Goal: Task Accomplishment & Management: Manage account settings

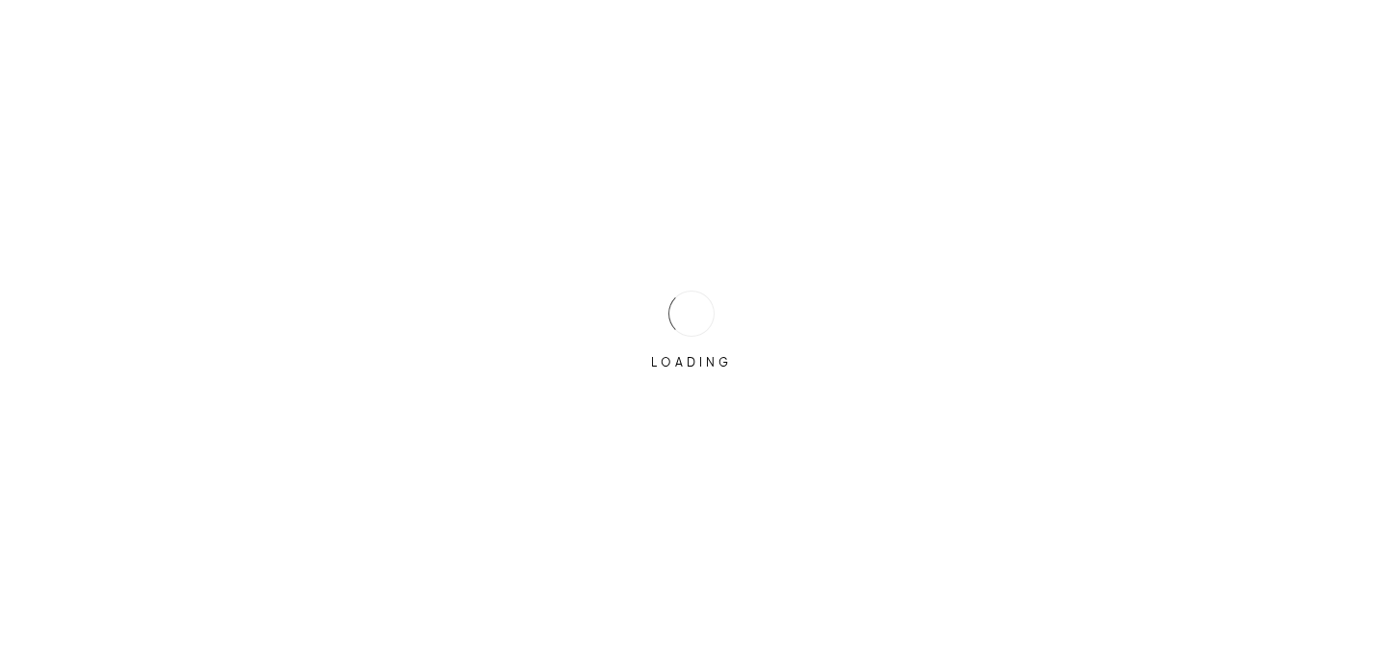
click at [663, 306] on div "LOADING" at bounding box center [691, 331] width 96 height 96
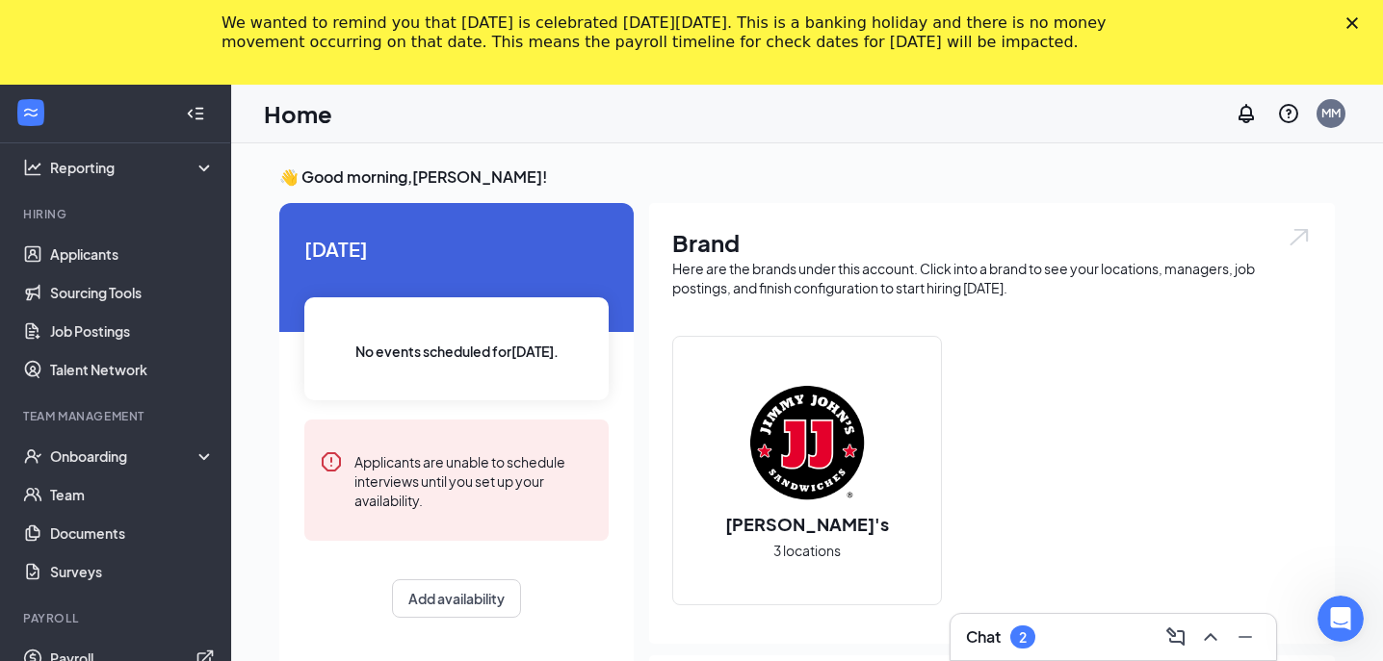
scroll to position [132, 0]
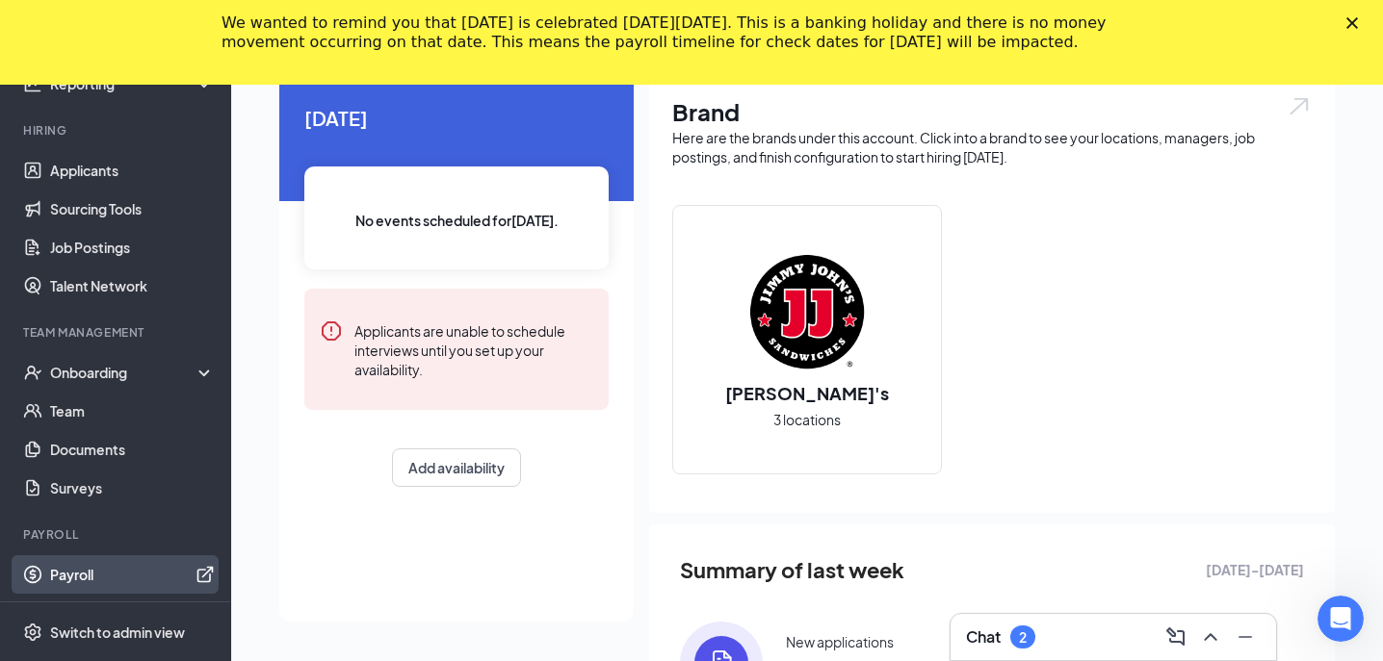
click at [51, 565] on link "Payroll" at bounding box center [132, 575] width 165 height 39
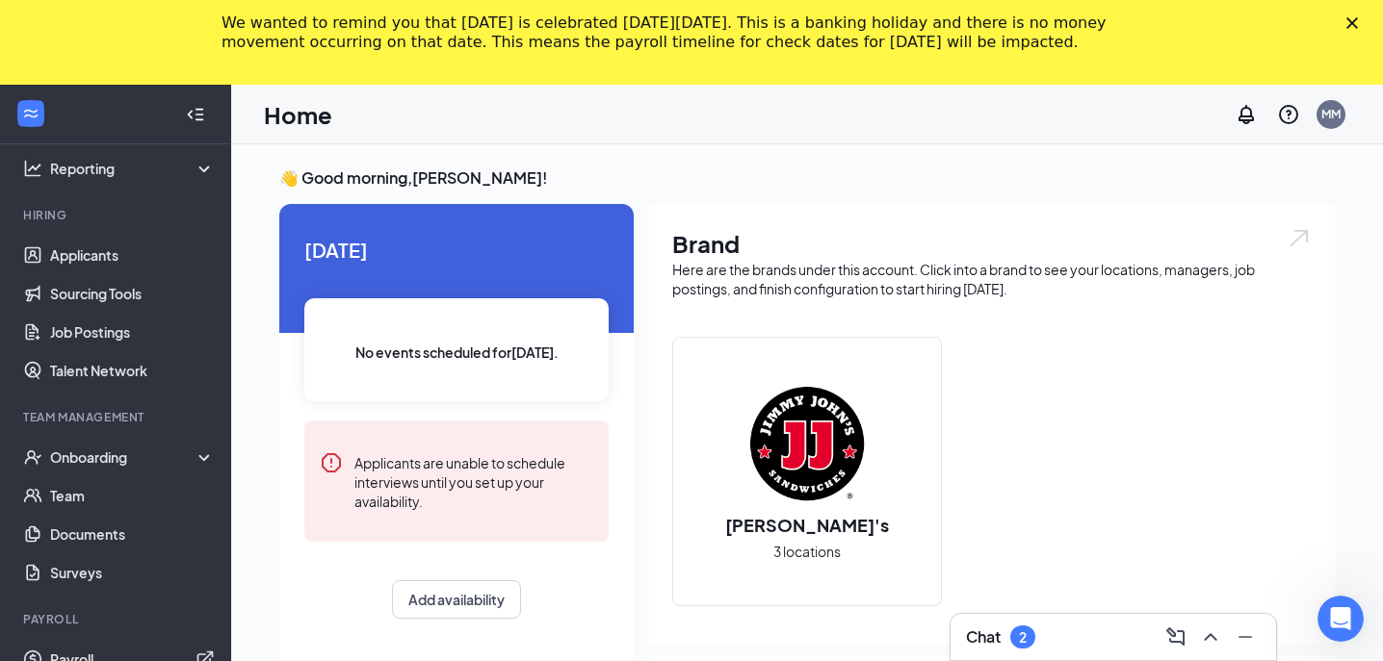
scroll to position [0, 0]
click at [1356, 20] on polygon "Close" at bounding box center [1352, 23] width 12 height 12
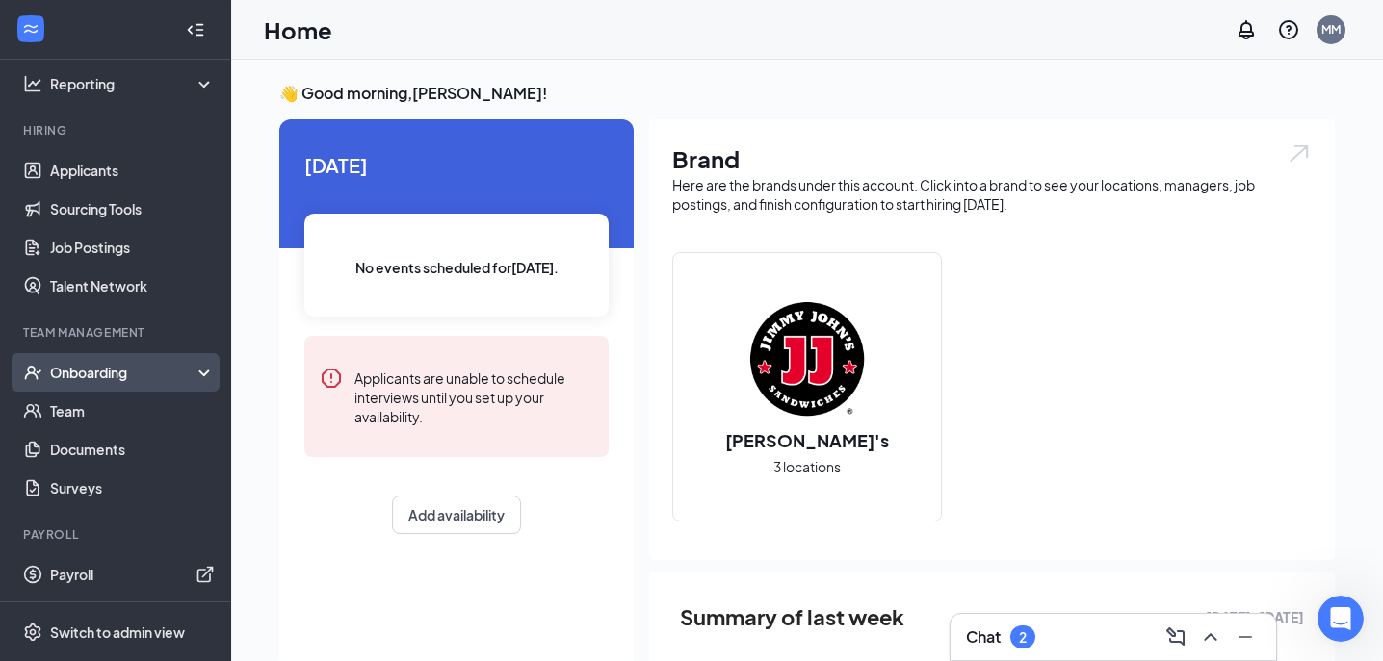
click at [85, 379] on div "Onboarding" at bounding box center [124, 372] width 148 height 19
click at [93, 380] on div "Onboarding" at bounding box center [124, 372] width 148 height 19
click at [83, 370] on div "Onboarding" at bounding box center [124, 372] width 148 height 19
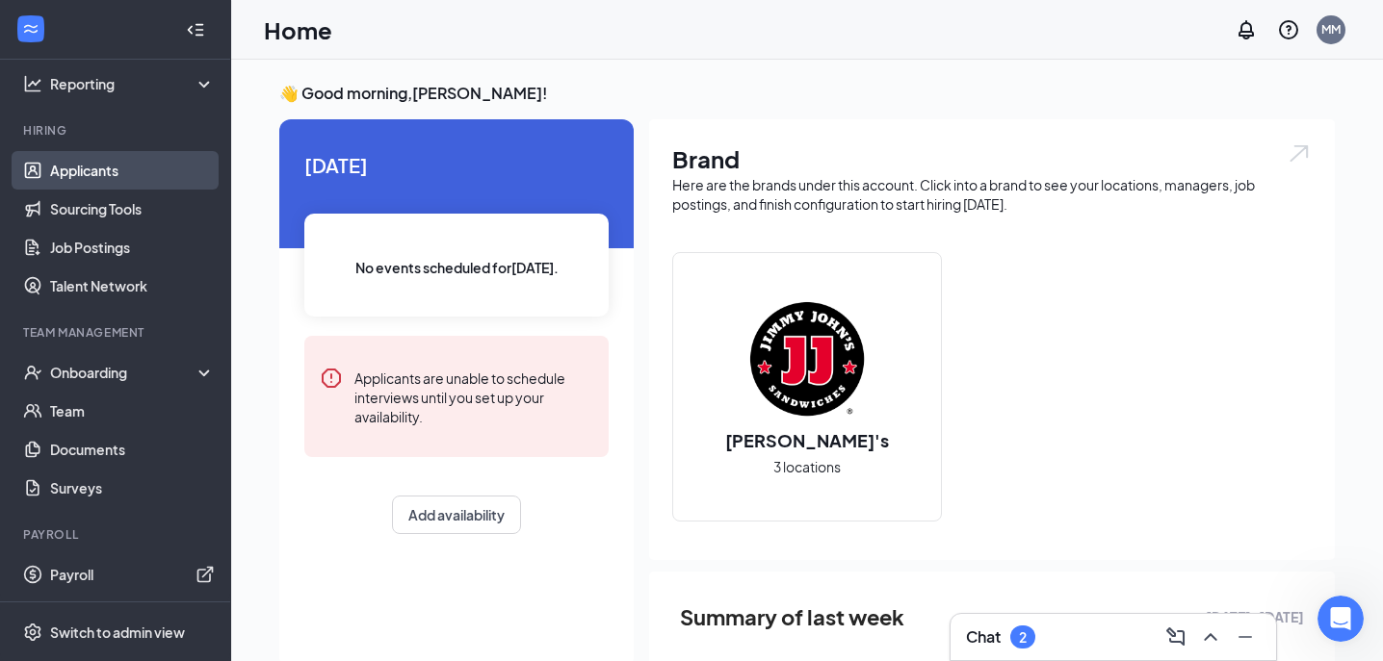
click at [107, 170] on link "Applicants" at bounding box center [132, 170] width 165 height 39
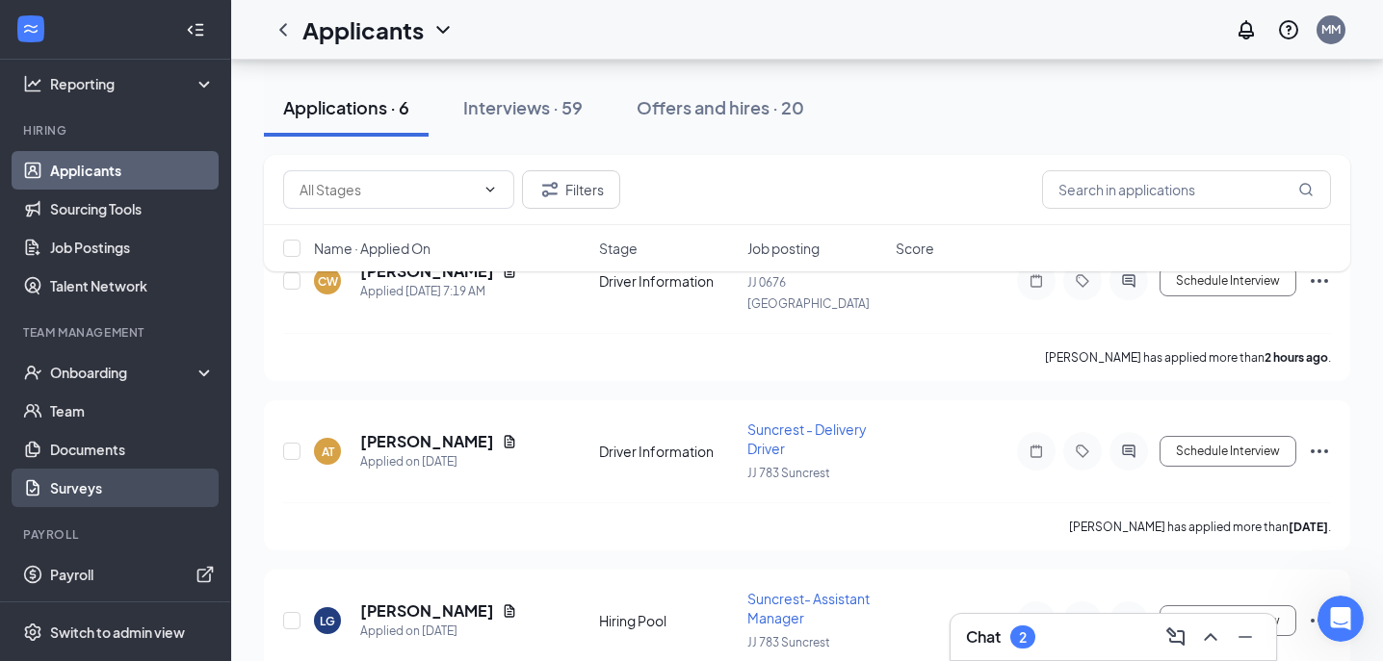
scroll to position [305, 0]
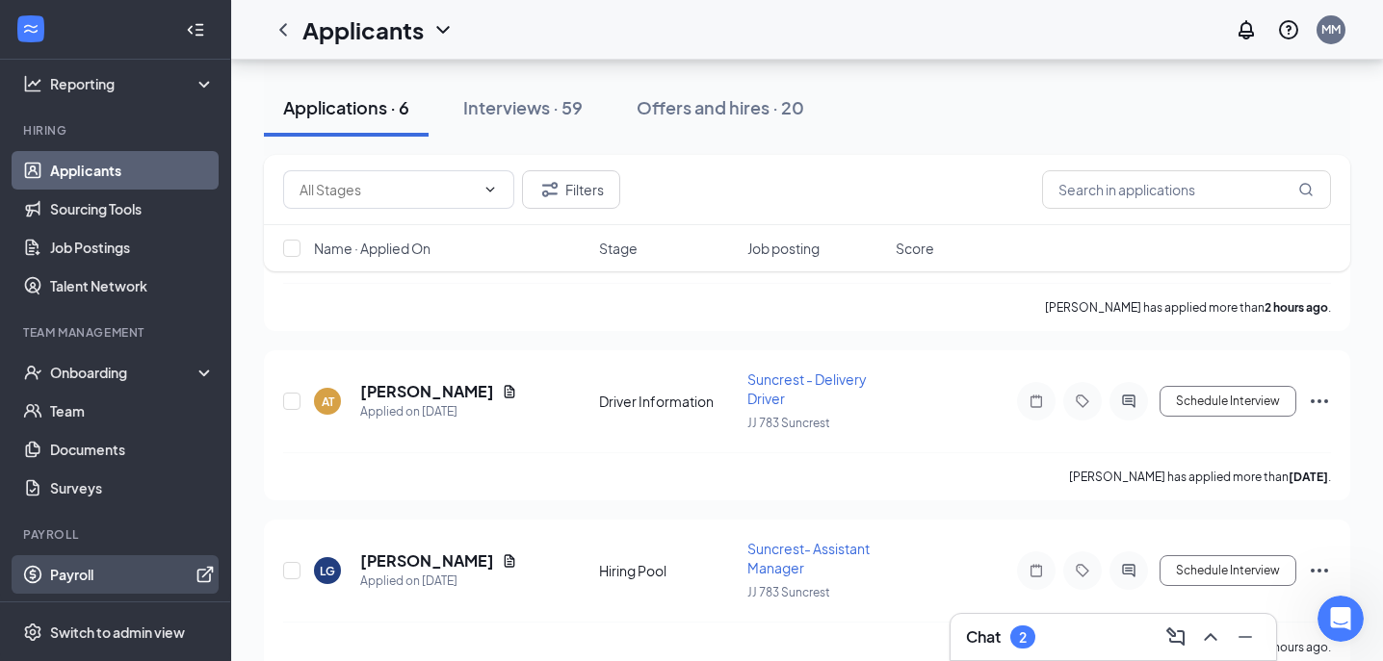
click at [64, 580] on link "Payroll" at bounding box center [132, 575] width 165 height 39
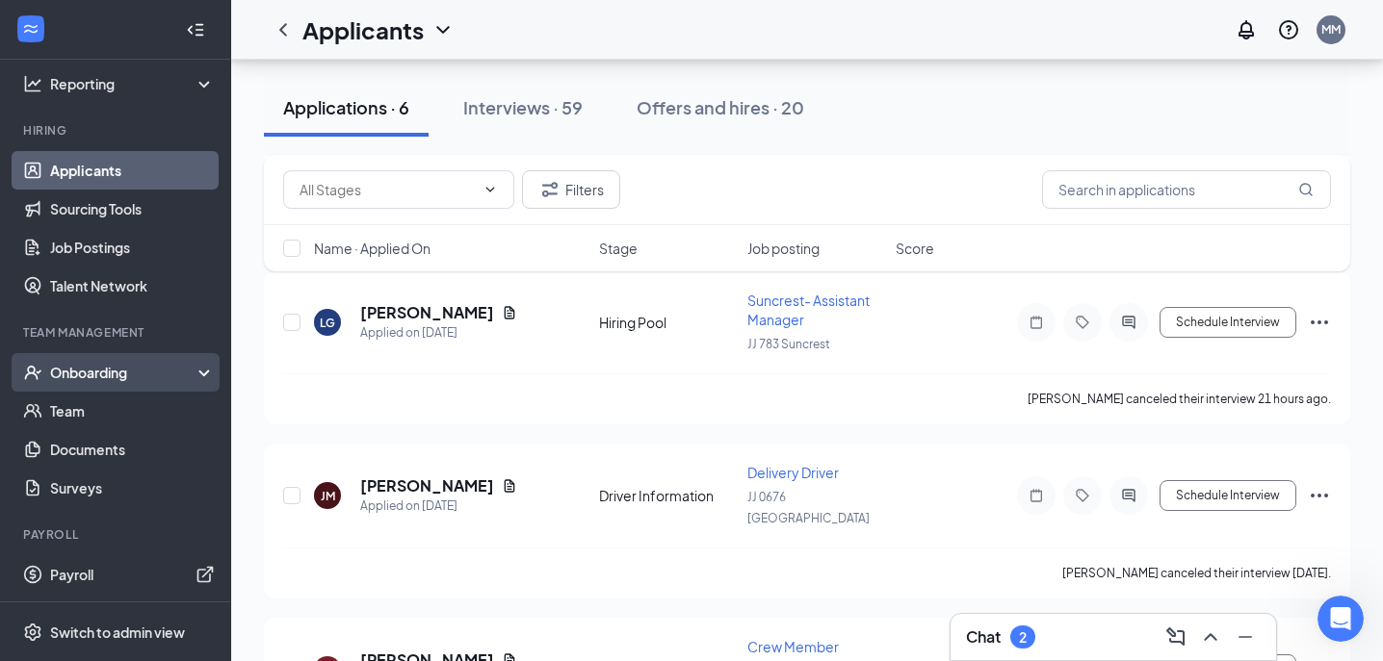
scroll to position [611, 0]
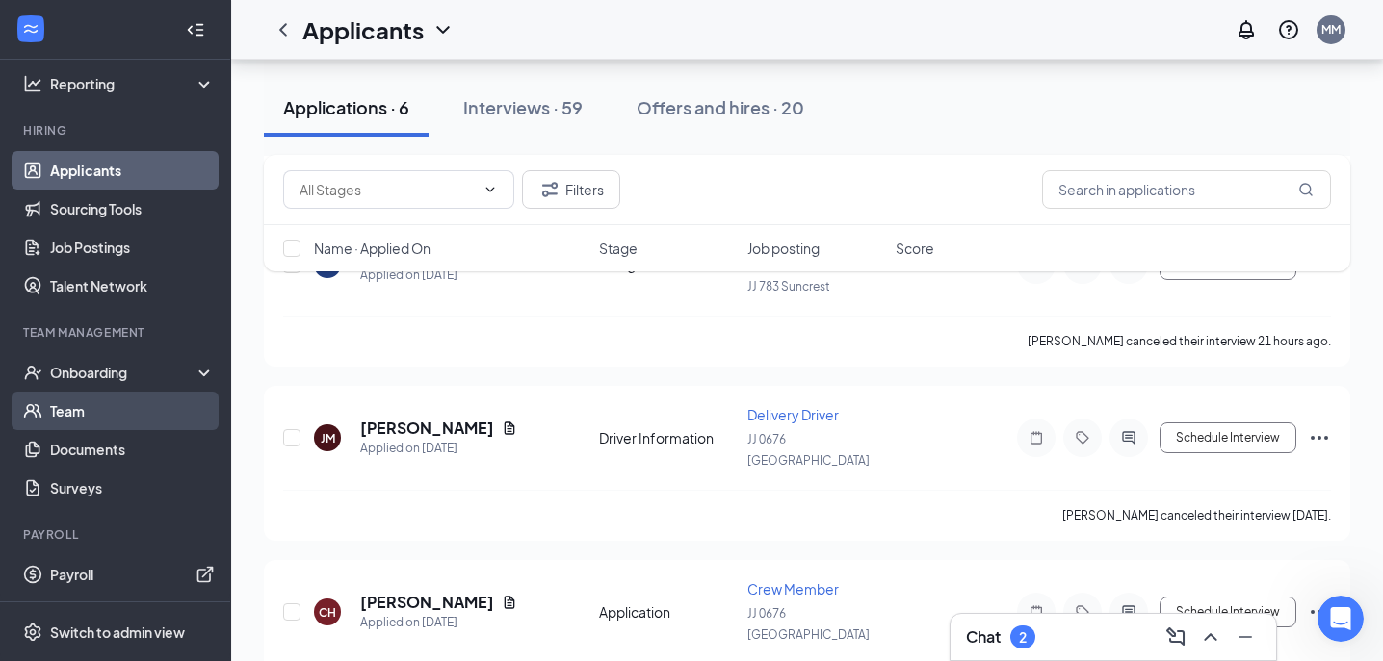
click at [105, 405] on link "Team" at bounding box center [132, 411] width 165 height 39
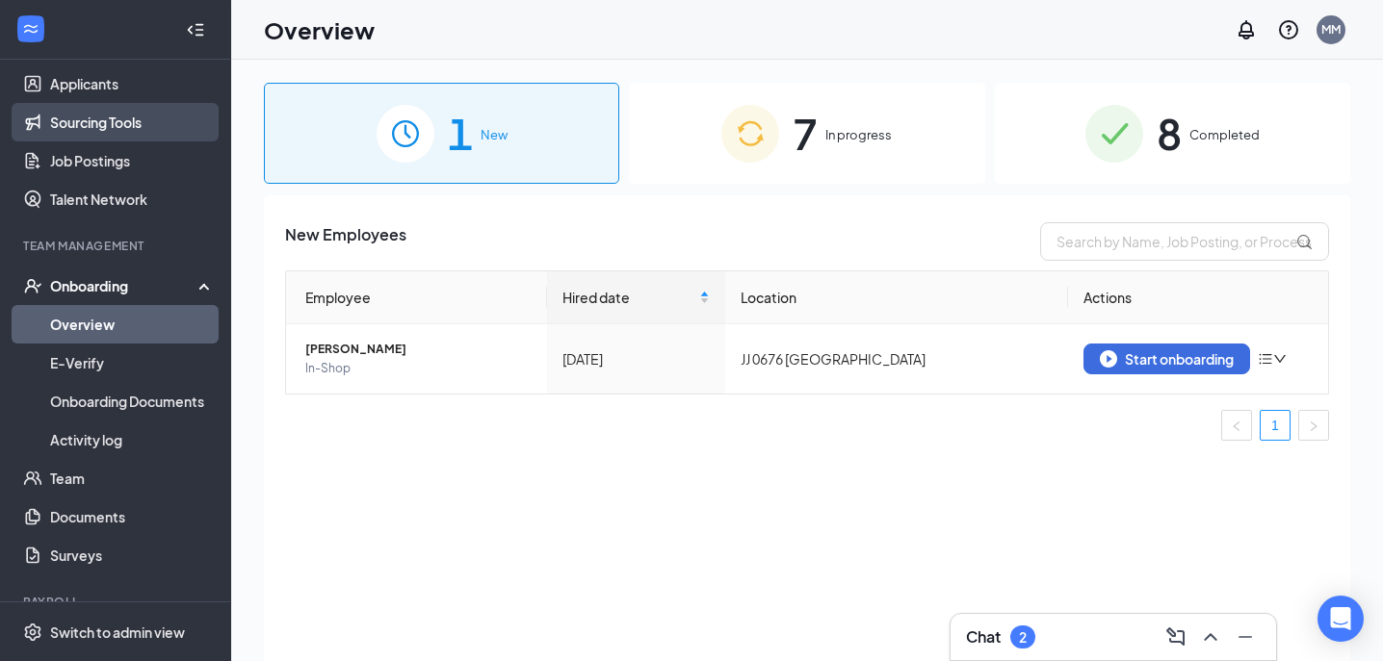
scroll to position [219, 0]
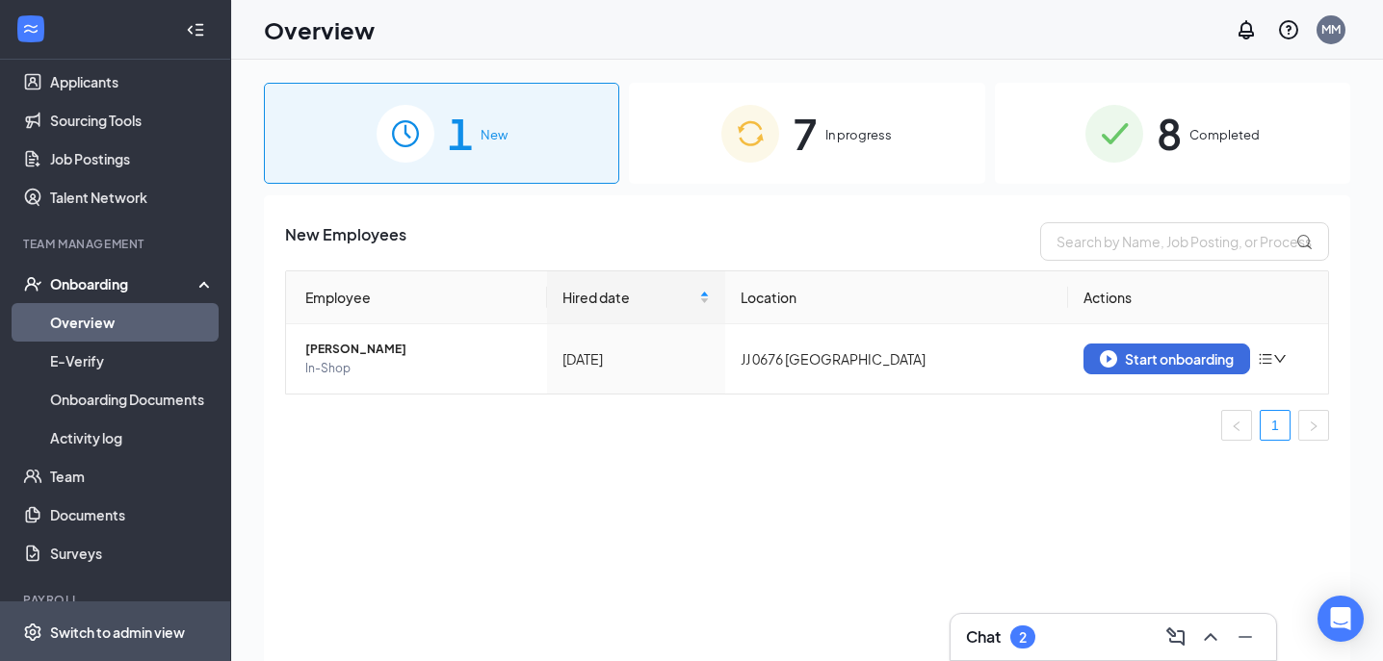
click at [123, 624] on div "Switch to admin view" at bounding box center [117, 632] width 135 height 19
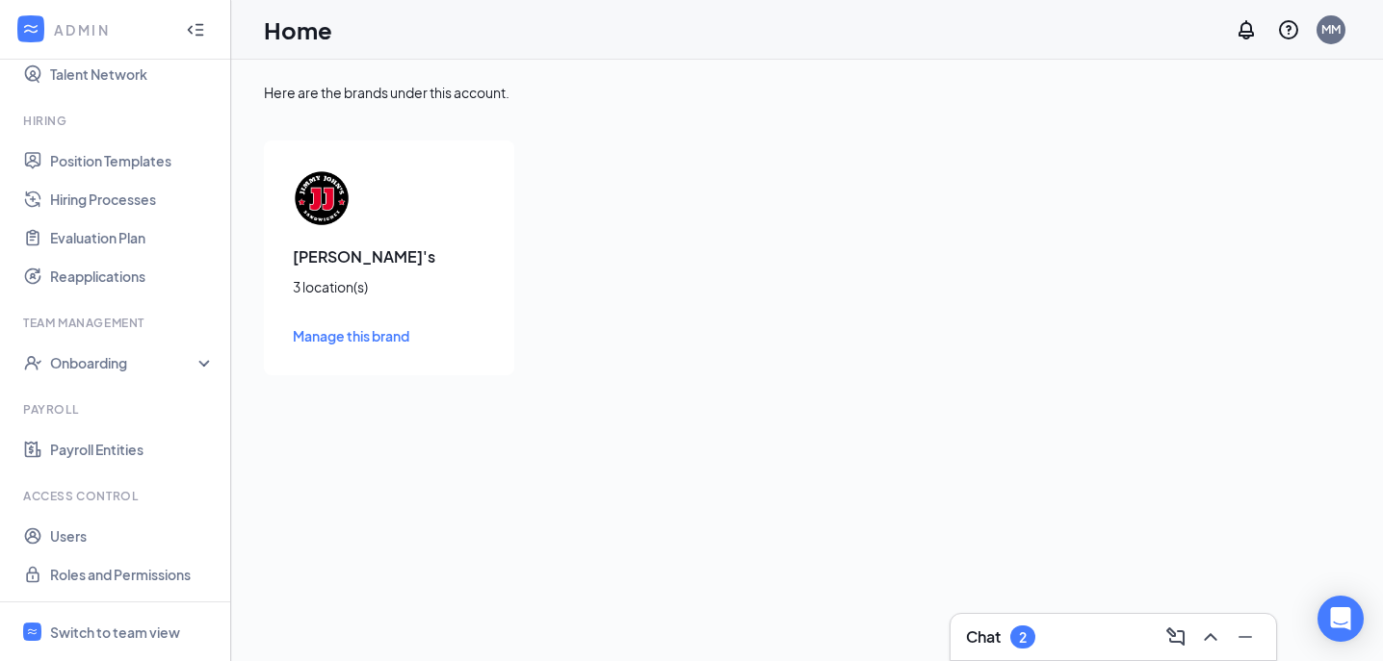
scroll to position [390, 0]
click at [103, 440] on link "Payroll Entities" at bounding box center [132, 449] width 165 height 39
click at [107, 641] on div "Switch to team view" at bounding box center [115, 632] width 130 height 19
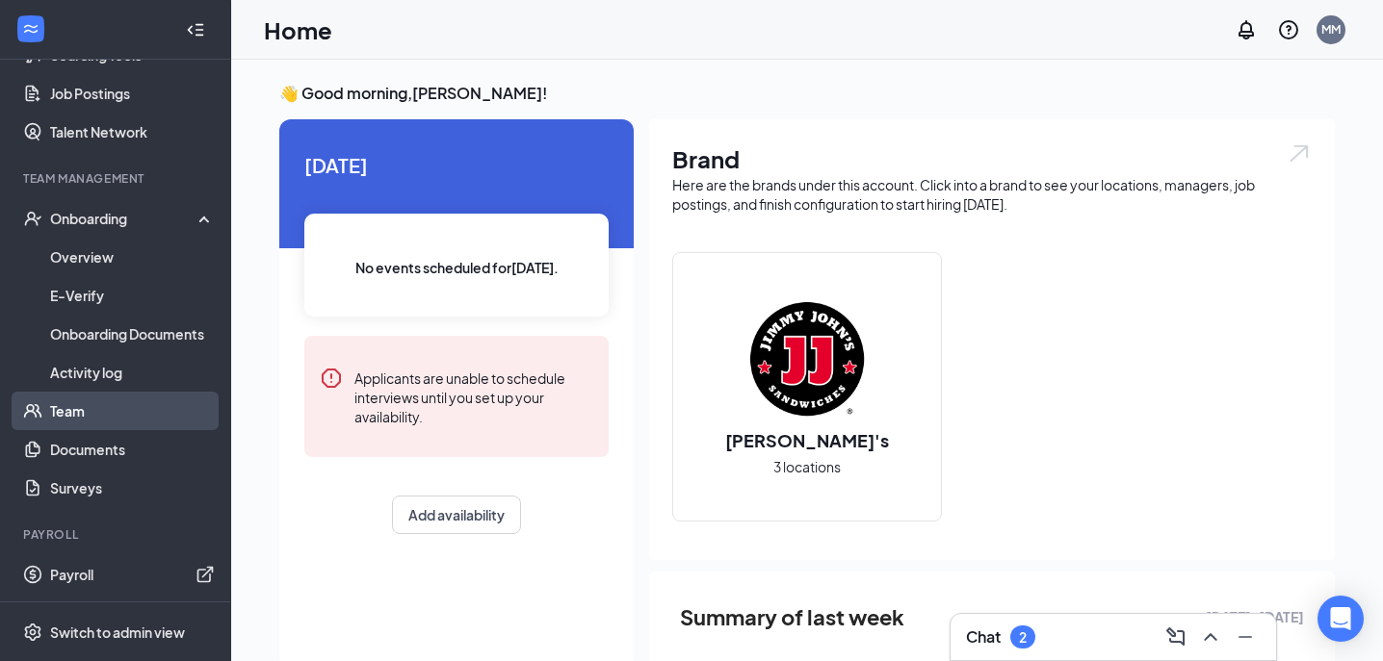
click at [66, 392] on link "Team" at bounding box center [132, 411] width 165 height 39
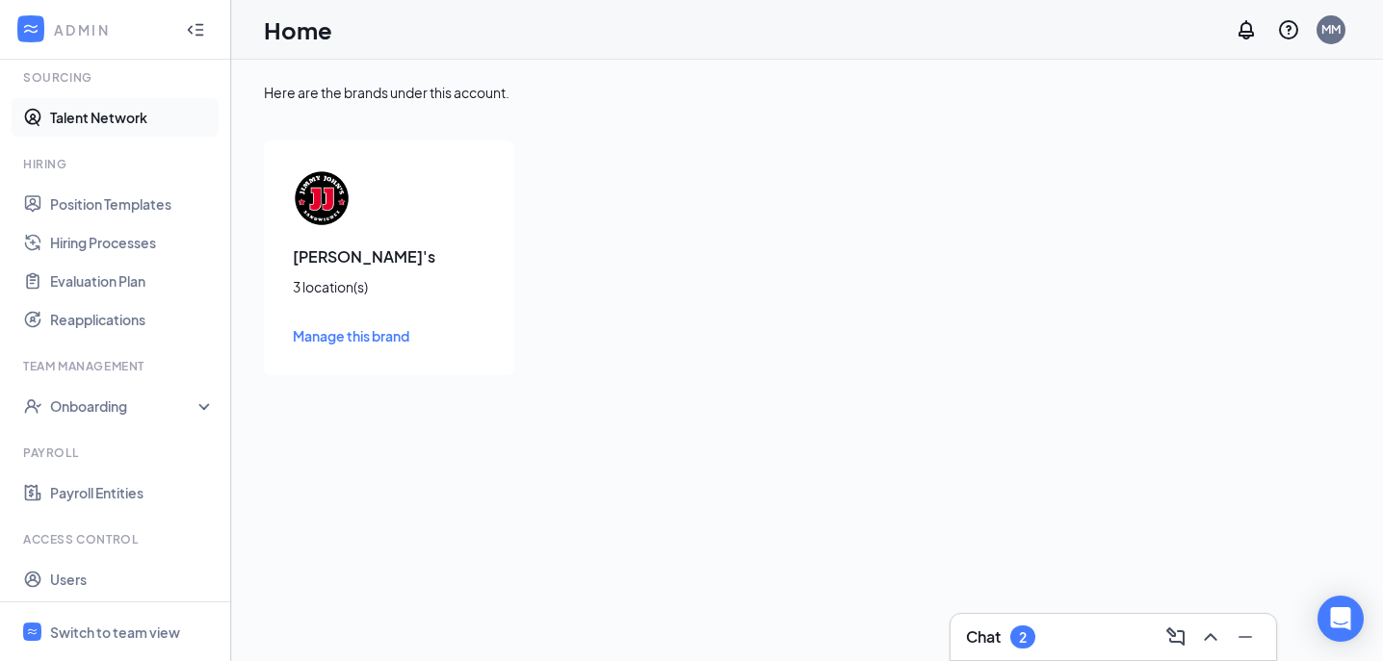
scroll to position [348, 0]
click at [82, 493] on link "Payroll Entities" at bounding box center [132, 492] width 165 height 39
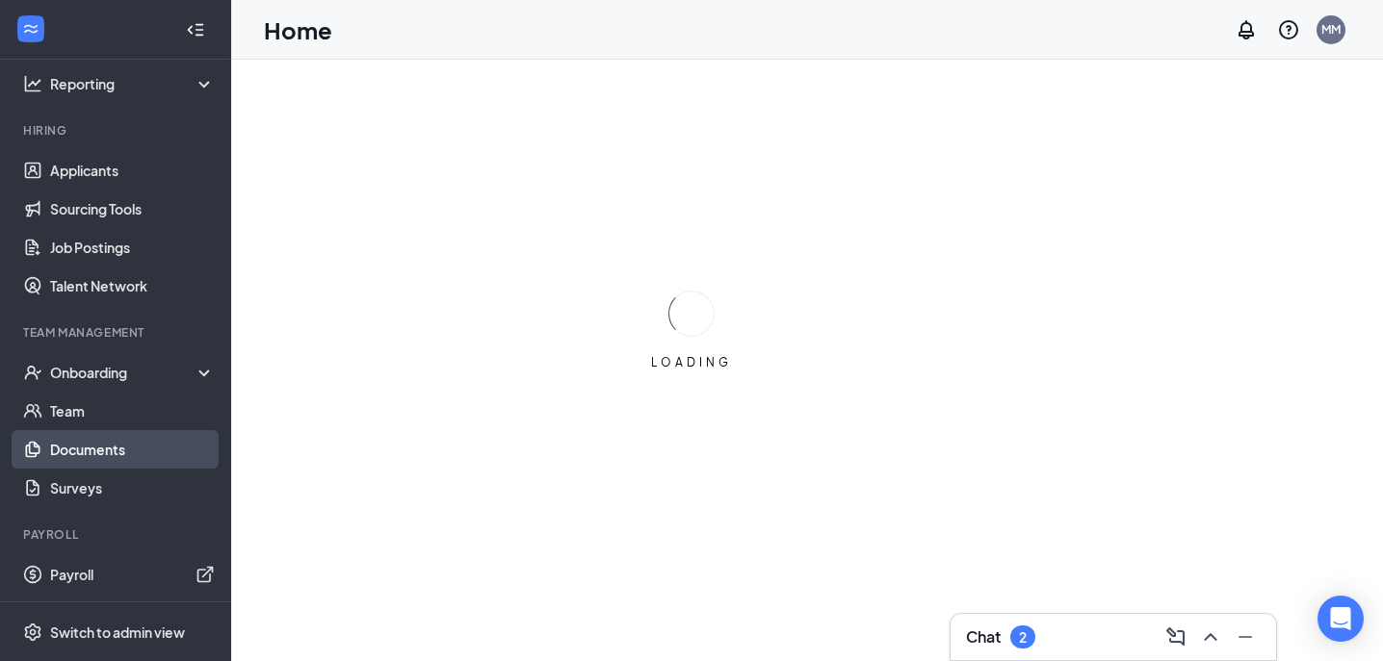
scroll to position [130, 0]
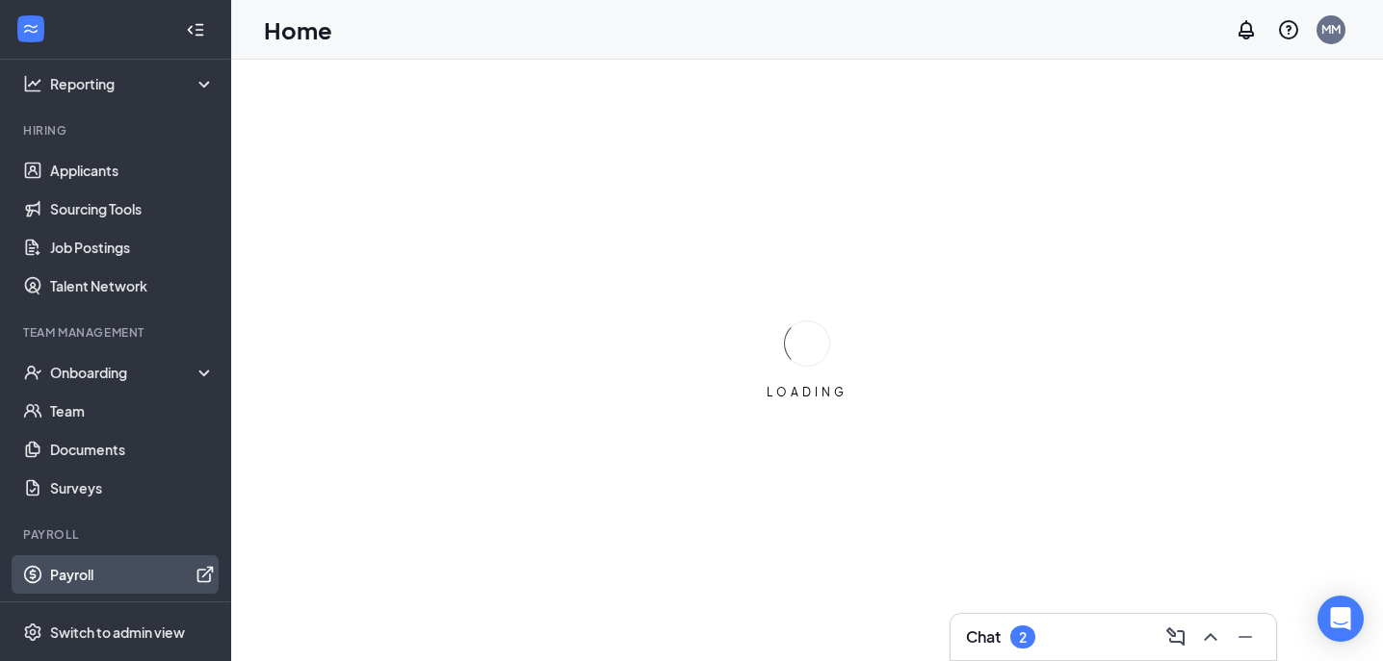
click at [80, 583] on link "Payroll" at bounding box center [132, 575] width 165 height 39
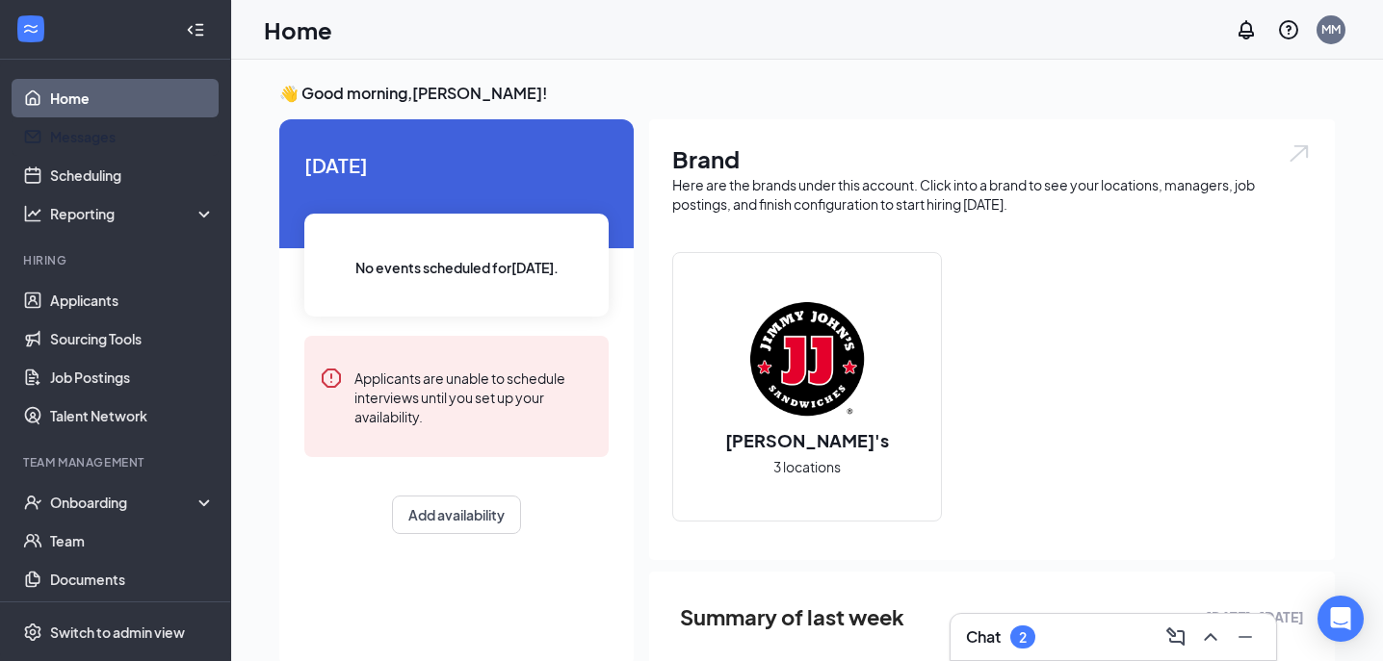
scroll to position [0, 0]
